Goal: Find specific page/section: Find specific page/section

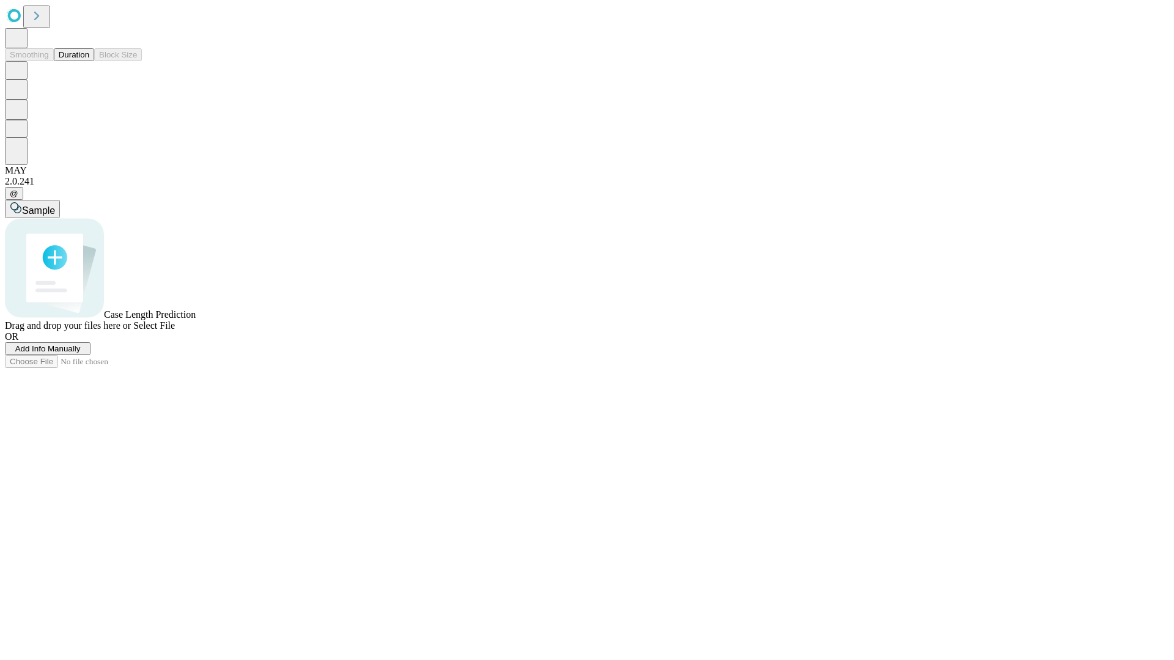
click at [89, 61] on button "Duration" at bounding box center [74, 54] width 40 height 13
click at [175, 331] on span "Select File" at bounding box center [154, 325] width 42 height 10
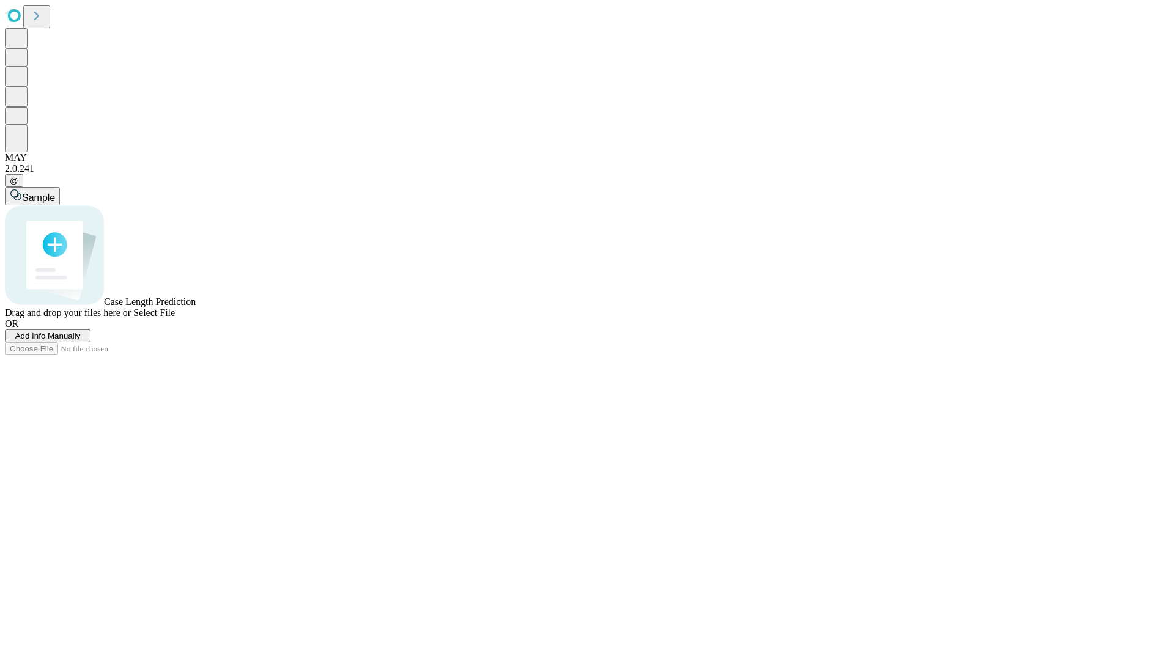
click at [175, 318] on span "Select File" at bounding box center [154, 313] width 42 height 10
